Goal: Transaction & Acquisition: Purchase product/service

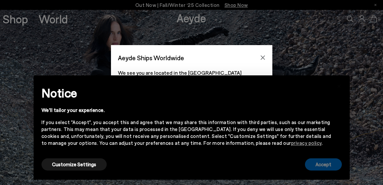
click at [312, 163] on button "Accept" at bounding box center [323, 164] width 37 height 12
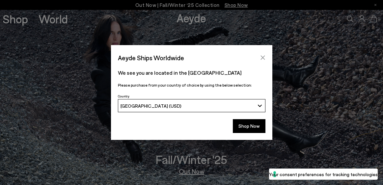
click at [263, 57] on icon "Close" at bounding box center [262, 57] width 5 height 5
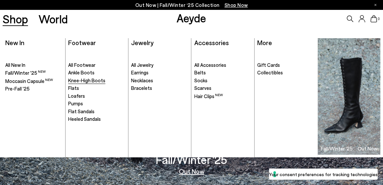
click at [78, 80] on span "Knee-High Boots" at bounding box center [86, 80] width 37 height 6
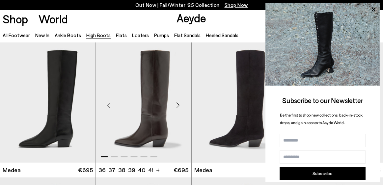
click at [178, 104] on div "Next slide" at bounding box center [178, 105] width 20 height 20
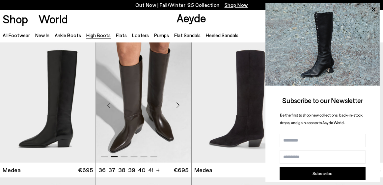
click at [178, 104] on div "Next slide" at bounding box center [178, 105] width 20 height 20
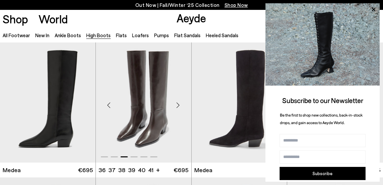
click at [179, 104] on div "Next slide" at bounding box center [178, 105] width 20 height 20
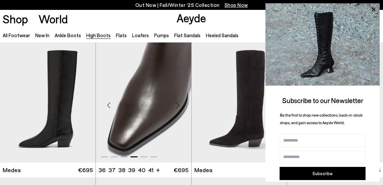
click at [179, 104] on div "Next slide" at bounding box center [178, 105] width 20 height 20
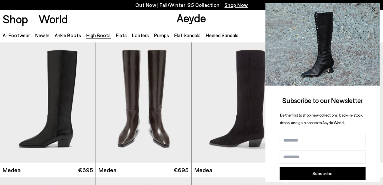
click at [375, 8] on icon at bounding box center [373, 9] width 3 height 3
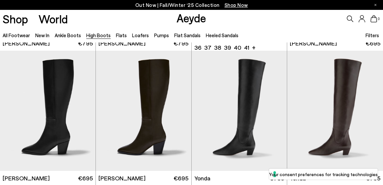
scroll to position [275, 0]
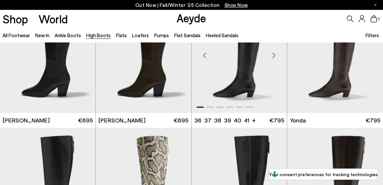
scroll to position [324, 0]
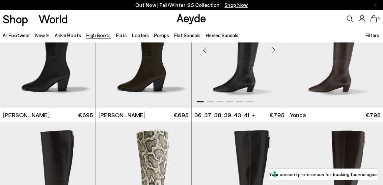
click at [235, 67] on img "1 / 6" at bounding box center [239, 47] width 95 height 120
click at [238, 81] on img "1 / 6" at bounding box center [239, 47] width 95 height 120
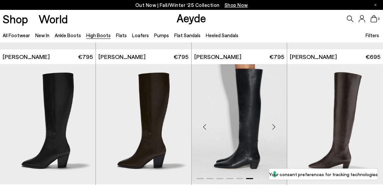
scroll to position [247, 0]
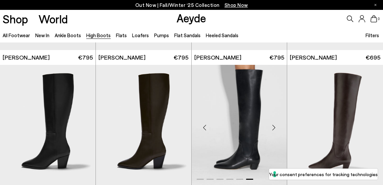
click at [238, 81] on img "6 / 6" at bounding box center [239, 125] width 95 height 120
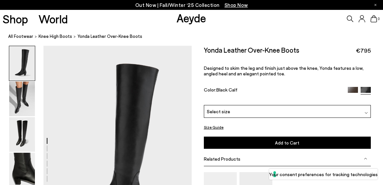
click at [351, 89] on img at bounding box center [352, 92] width 10 height 10
click at [377, 4] on div "Out Now | Fall/Winter ‘25 Collection Shop Now" at bounding box center [191, 5] width 383 height 10
click at [376, 5] on div "Out Now | Fall/Winter ‘25 Collection Shop Now" at bounding box center [191, 5] width 383 height 10
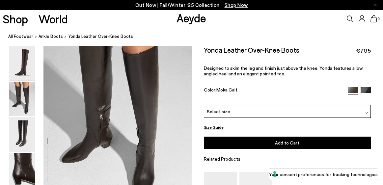
scroll to position [313, 0]
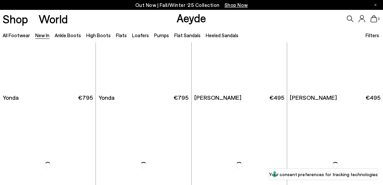
scroll to position [1689, 0]
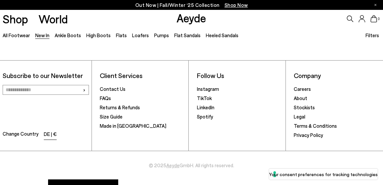
click at [54, 130] on li "DE | €" at bounding box center [50, 134] width 13 height 9
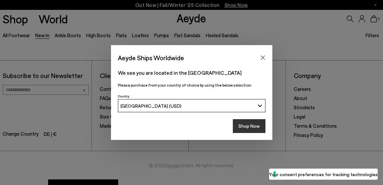
click at [243, 125] on button "Shop Now" at bounding box center [249, 126] width 33 height 14
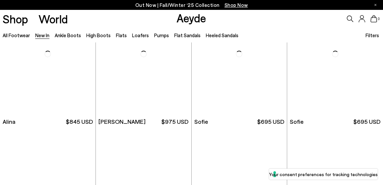
scroll to position [2475, 0]
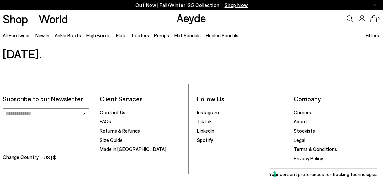
click at [96, 36] on link "High Boots" at bounding box center [98, 35] width 24 height 6
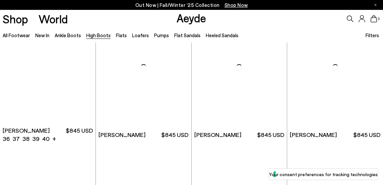
scroll to position [975, 0]
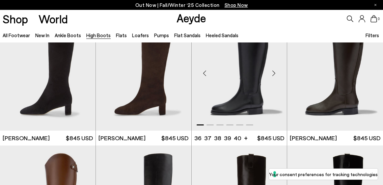
click at [240, 102] on img "1 / 6" at bounding box center [239, 71] width 95 height 120
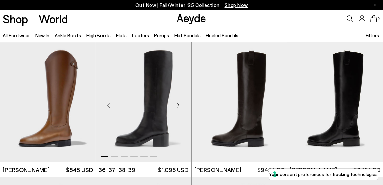
scroll to position [1081, 0]
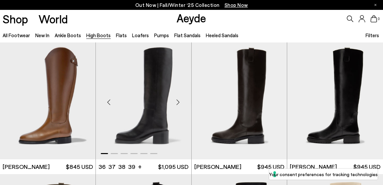
click at [162, 123] on img "1 / 6" at bounding box center [143, 99] width 95 height 120
click at [351, 95] on img "1 / 6" at bounding box center [335, 99] width 96 height 120
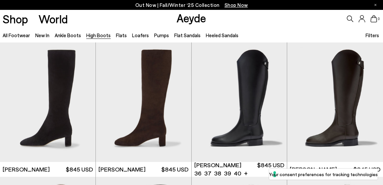
scroll to position [954, 0]
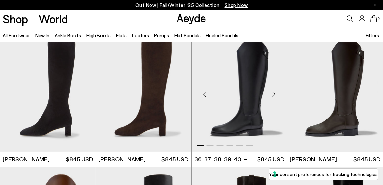
click at [247, 101] on img "1 / 6" at bounding box center [239, 92] width 95 height 120
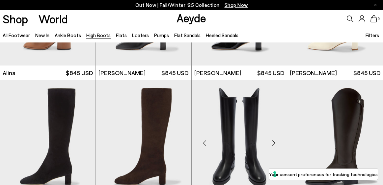
scroll to position [906, 0]
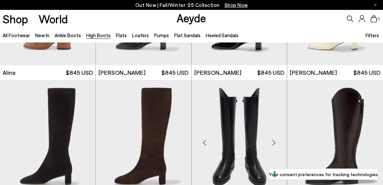
click at [254, 126] on img "5 / 6" at bounding box center [239, 140] width 95 height 120
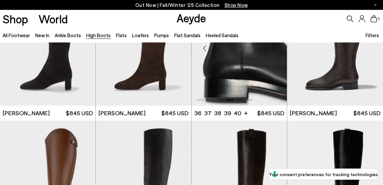
scroll to position [1000, 0]
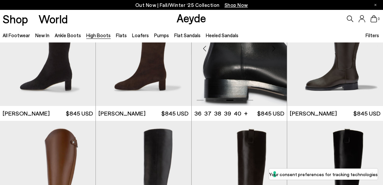
click at [254, 113] on div "Hector 36 37 38 39 40 +" at bounding box center [239, 113] width 90 height 8
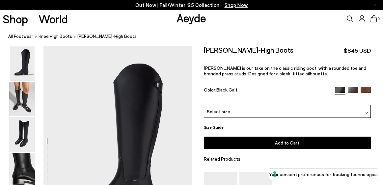
click at [351, 90] on img at bounding box center [352, 92] width 10 height 10
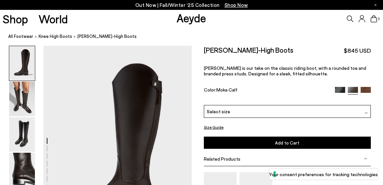
click at [366, 90] on img at bounding box center [365, 92] width 10 height 10
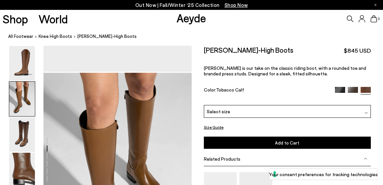
scroll to position [245, 0]
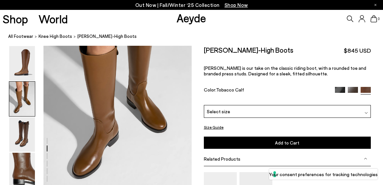
click at [15, 97] on img at bounding box center [22, 99] width 26 height 35
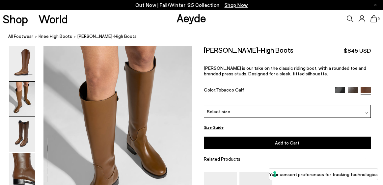
scroll to position [199, 0]
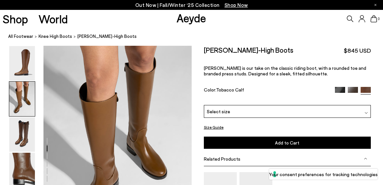
click at [15, 97] on img at bounding box center [22, 99] width 26 height 35
click at [25, 69] on img at bounding box center [22, 63] width 26 height 35
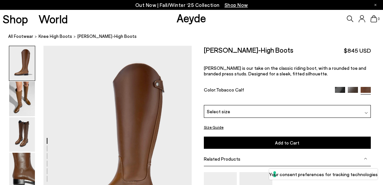
scroll to position [0, 0]
click at [31, 132] on img at bounding box center [22, 134] width 26 height 35
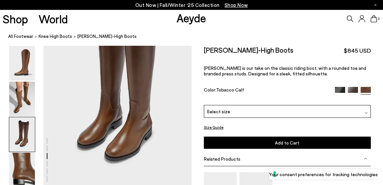
scroll to position [451, 0]
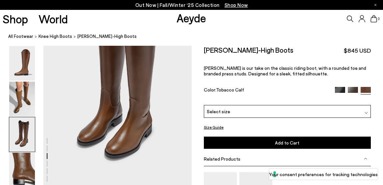
click at [352, 87] on img at bounding box center [352, 92] width 10 height 10
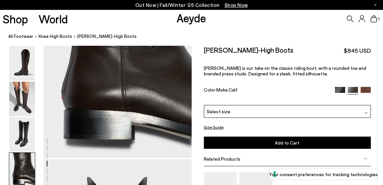
scroll to position [680, 0]
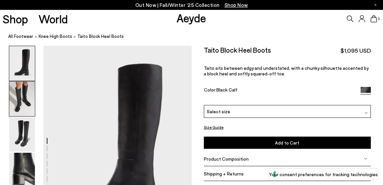
click at [24, 100] on img at bounding box center [22, 99] width 26 height 35
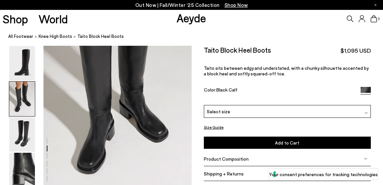
scroll to position [244, 0]
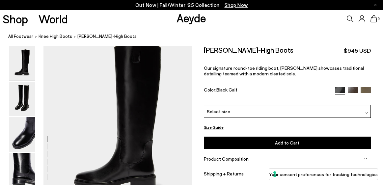
click at [352, 90] on img at bounding box center [352, 92] width 10 height 10
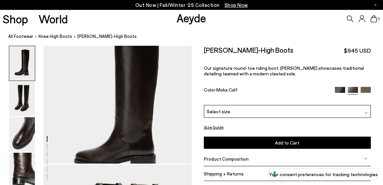
scroll to position [22, 0]
click at [366, 90] on img at bounding box center [365, 92] width 10 height 10
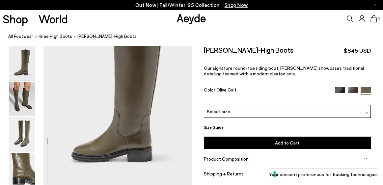
scroll to position [47, 0]
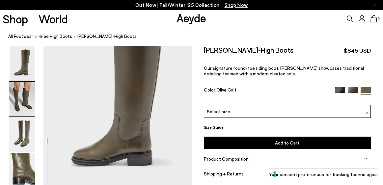
click at [21, 102] on img at bounding box center [22, 99] width 26 height 35
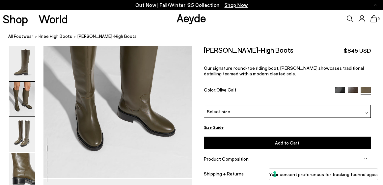
scroll to position [266, 0]
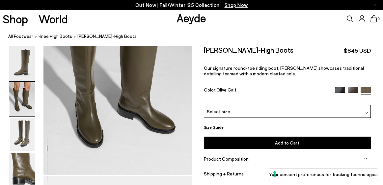
click at [25, 132] on img at bounding box center [22, 134] width 26 height 35
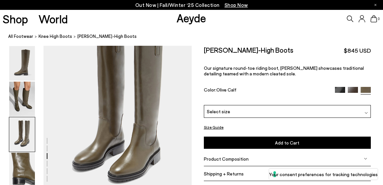
scroll to position [451, 0]
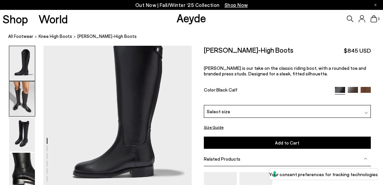
click at [18, 101] on img at bounding box center [22, 99] width 26 height 35
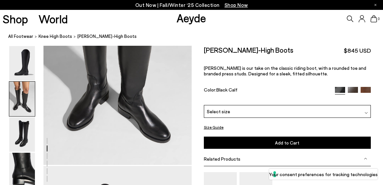
scroll to position [280, 0]
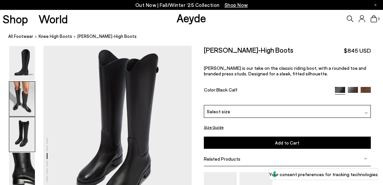
click at [18, 92] on img at bounding box center [22, 99] width 26 height 35
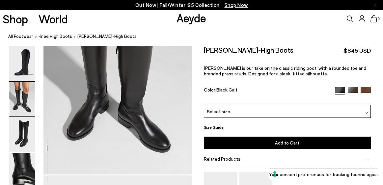
scroll to position [271, 0]
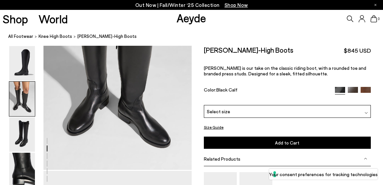
click at [365, 90] on img at bounding box center [365, 92] width 10 height 10
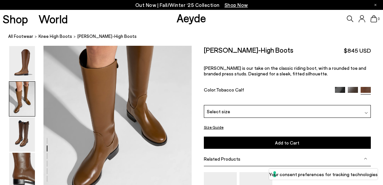
scroll to position [241, 0]
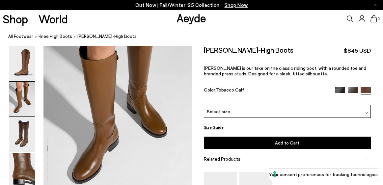
click at [351, 89] on img at bounding box center [352, 92] width 10 height 10
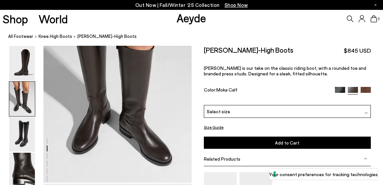
scroll to position [259, 0]
click at [24, 137] on img at bounding box center [22, 134] width 26 height 35
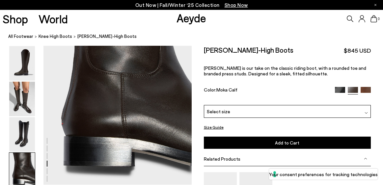
scroll to position [671, 0]
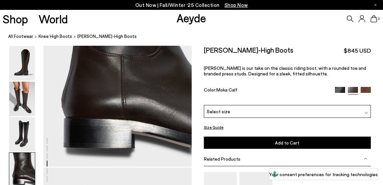
click at [21, 166] on img at bounding box center [22, 170] width 26 height 35
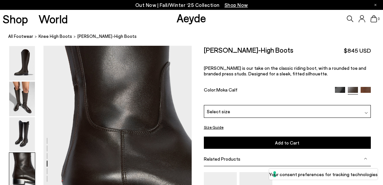
scroll to position [595, 0]
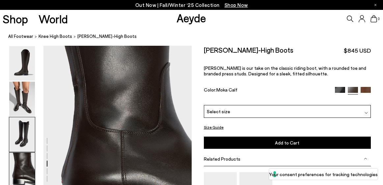
click at [25, 135] on img at bounding box center [22, 134] width 26 height 35
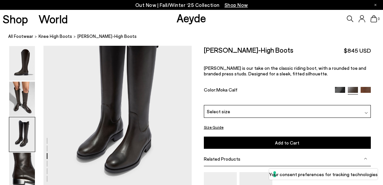
scroll to position [435, 0]
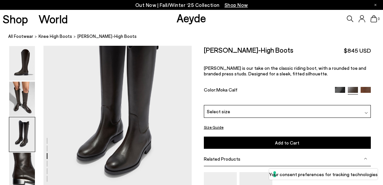
click at [336, 90] on img at bounding box center [340, 92] width 10 height 10
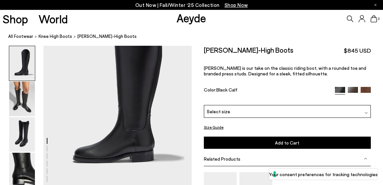
scroll to position [51, 0]
click at [20, 103] on img at bounding box center [22, 99] width 26 height 35
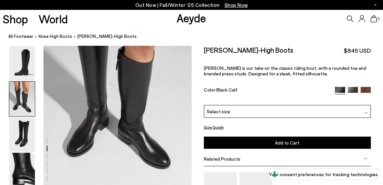
scroll to position [245, 0]
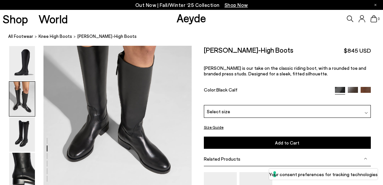
click at [226, 113] on span "Select size" at bounding box center [218, 111] width 23 height 7
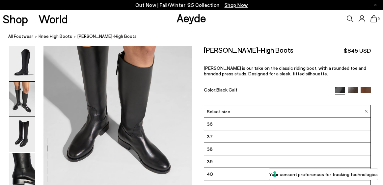
click at [220, 149] on li "38" at bounding box center [287, 149] width 166 height 13
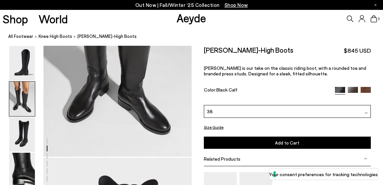
scroll to position [285, 0]
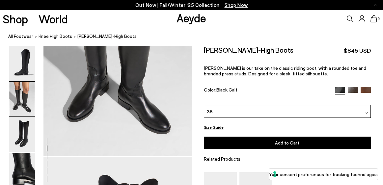
click at [218, 125] on button "Size Guide" at bounding box center [214, 127] width 20 height 8
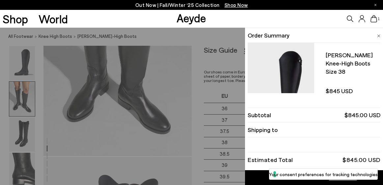
click at [377, 35] on img at bounding box center [378, 36] width 3 height 3
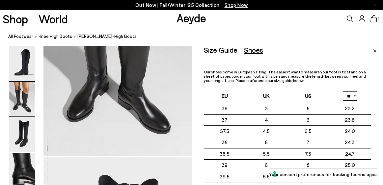
click at [278, 29] on nav "All Footwear knee high boots Hector Knee-High Boots" at bounding box center [195, 37] width 374 height 18
click at [375, 50] on img "Close" at bounding box center [375, 50] width 4 height 3
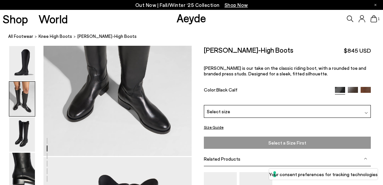
click at [265, 143] on span "Select a Size First" at bounding box center [287, 143] width 163 height 8
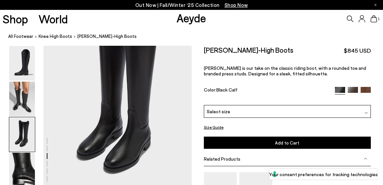
scroll to position [439, 0]
click at [354, 90] on img at bounding box center [352, 92] width 10 height 10
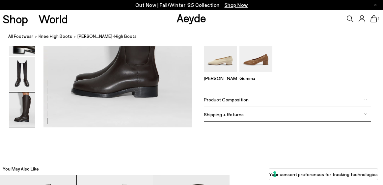
scroll to position [1108, 0]
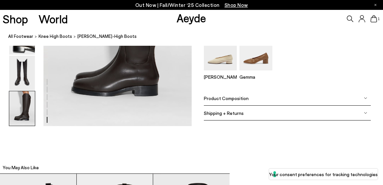
click at [243, 102] on div "Product Composition" at bounding box center [287, 98] width 167 height 15
